Goal: Task Accomplishment & Management: Use online tool/utility

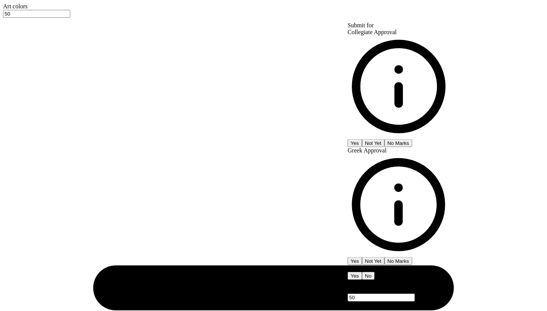
click at [384, 139] on button "Not Yet" at bounding box center [373, 143] width 22 height 8
click at [412, 257] on button "No Marks" at bounding box center [398, 261] width 28 height 8
click at [374, 272] on button "No" at bounding box center [368, 276] width 13 height 8
click at [362, 139] on button "Yes" at bounding box center [354, 143] width 14 height 8
click at [384, 139] on button "Not Yet" at bounding box center [373, 143] width 22 height 8
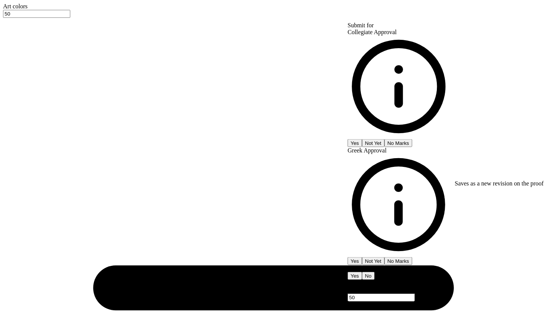
type input "$35.29"
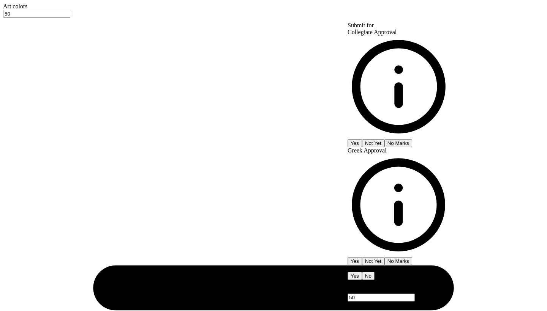
click at [384, 139] on button "Not Yet" at bounding box center [373, 143] width 22 height 8
click at [412, 257] on button "No Marks" at bounding box center [398, 261] width 28 height 8
click at [374, 272] on button "No" at bounding box center [368, 276] width 13 height 8
type input "$35.29"
